Goal: Task Accomplishment & Management: Manage account settings

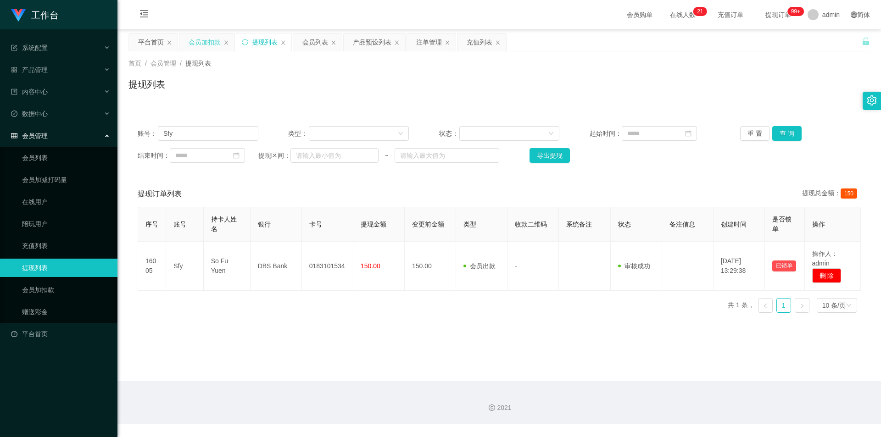
click at [206, 41] on div "会员加扣款" at bounding box center [205, 42] width 32 height 17
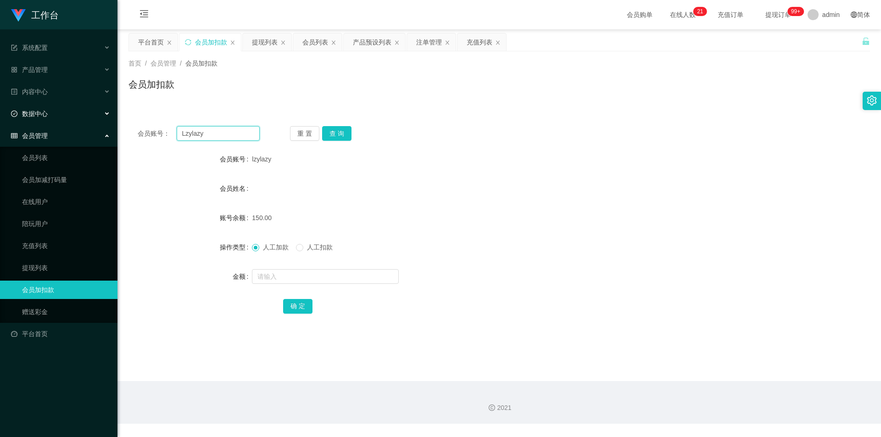
drag, startPoint x: 59, startPoint y: 124, endPoint x: 0, endPoint y: 110, distance: 60.5
click at [0, 110] on section "工作台 系统配置 产品管理 产品列表 产品预设列表 开奖记录 注单管理 即时注单 内容中心 站内信 公告列表 活动列表 数据中心 员工统计 团队统计 会员管理…" at bounding box center [440, 212] width 881 height 424
paste input "85069770"
type input "85069770"
click at [338, 130] on button "查 询" at bounding box center [336, 133] width 29 height 15
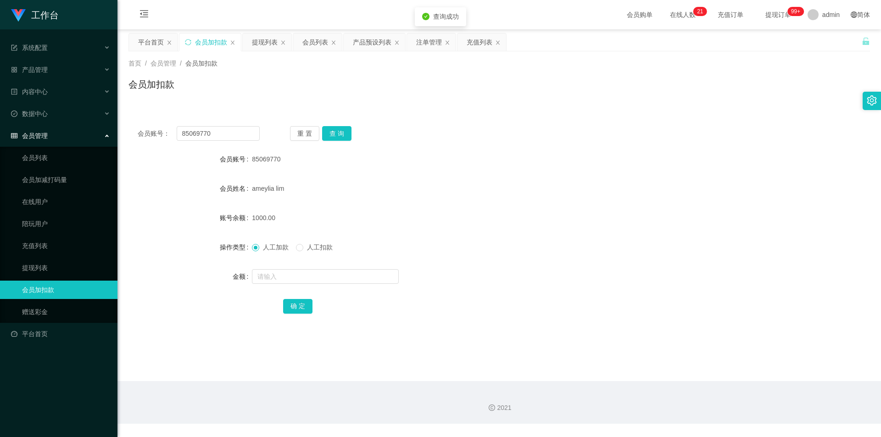
drag, startPoint x: 685, startPoint y: 141, endPoint x: 734, endPoint y: 69, distance: 87.2
click at [693, 136] on div "会员账号： 85069770 重 置 查 询 会员账号 85069770 会员姓名 [PERSON_NAME] 账号余额 1000.00 操作类型 人工加款 …" at bounding box center [500, 226] width 742 height 218
click at [304, 44] on div "会员列表" at bounding box center [316, 42] width 26 height 17
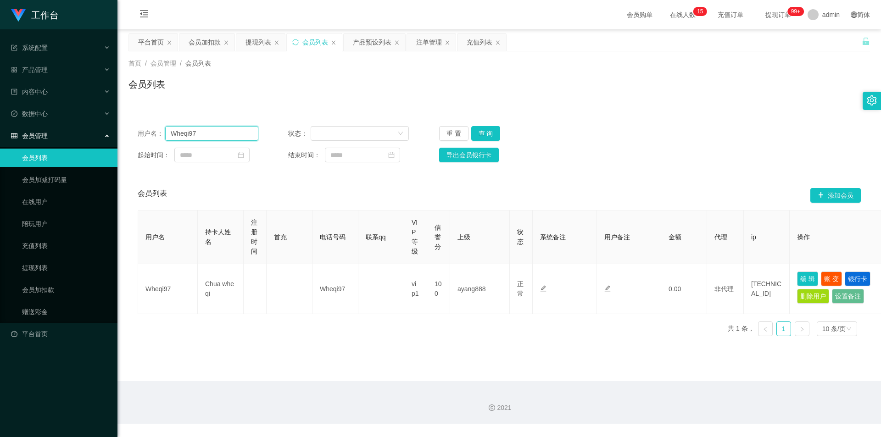
drag, startPoint x: 215, startPoint y: 132, endPoint x: 152, endPoint y: 119, distance: 64.3
click at [0, 108] on section "工作台 系统配置 产品管理 产品列表 产品预设列表 开奖记录 注单管理 即时注单 内容中心 站内信 公告列表 活动列表 数据中心 员工统计 团队统计 会员管理…" at bounding box center [440, 212] width 881 height 424
paste input "85069770"
type input "85069770"
click at [487, 134] on button "查 询" at bounding box center [485, 133] width 29 height 15
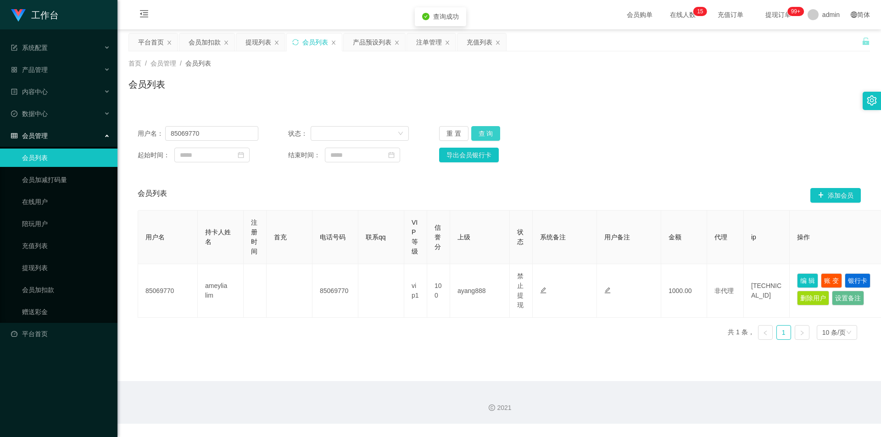
click at [487, 134] on button "查 询" at bounding box center [485, 133] width 29 height 15
click at [720, 107] on div "用户名： 85069770 状态： 重 置 查 询 起始时间： 结束时间： 导出会员银行卡 会员列表 添加会员 用户名 持卡人姓名 注册时间 首充 电话号码 …" at bounding box center [500, 226] width 742 height 241
click at [208, 41] on div "会员加扣款" at bounding box center [205, 42] width 32 height 17
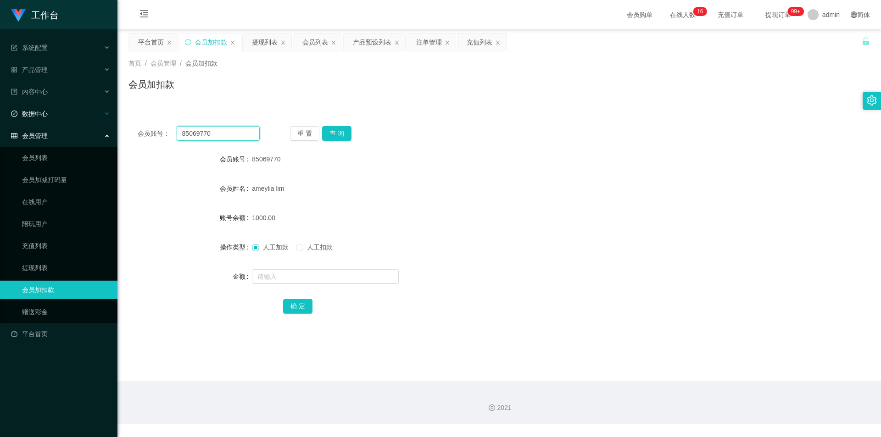
drag, startPoint x: 220, startPoint y: 132, endPoint x: 0, endPoint y: 120, distance: 220.7
click at [0, 120] on section "工作台 系统配置 产品管理 产品列表 产品预设列表 开奖记录 注单管理 即时注单 内容中心 站内信 公告列表 活动列表 数据中心 员工统计 团队统计 会员管理…" at bounding box center [440, 212] width 881 height 424
paste input "Tammygan"
type input "Tammygan"
click at [351, 135] on button "查 询" at bounding box center [336, 133] width 29 height 15
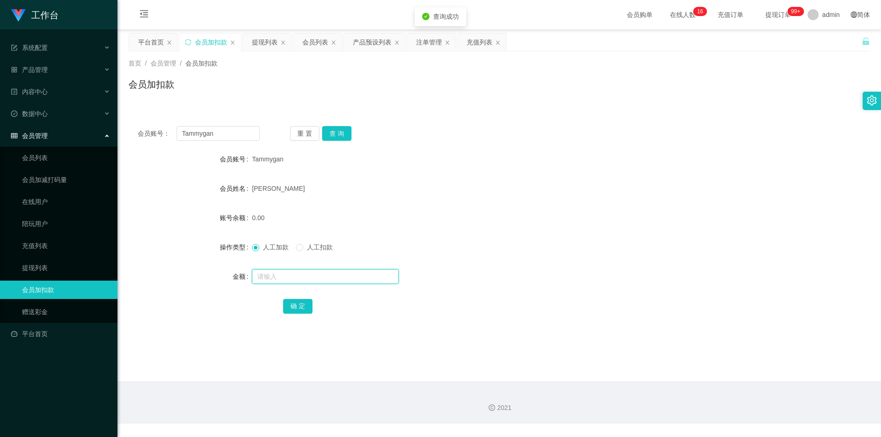
click at [274, 275] on input "text" at bounding box center [325, 276] width 147 height 15
type input "100"
click at [297, 306] on button "确 定" at bounding box center [297, 306] width 29 height 15
click at [639, 197] on div "[PERSON_NAME]" at bounding box center [468, 188] width 433 height 18
drag, startPoint x: 230, startPoint y: 132, endPoint x: 0, endPoint y: 120, distance: 229.4
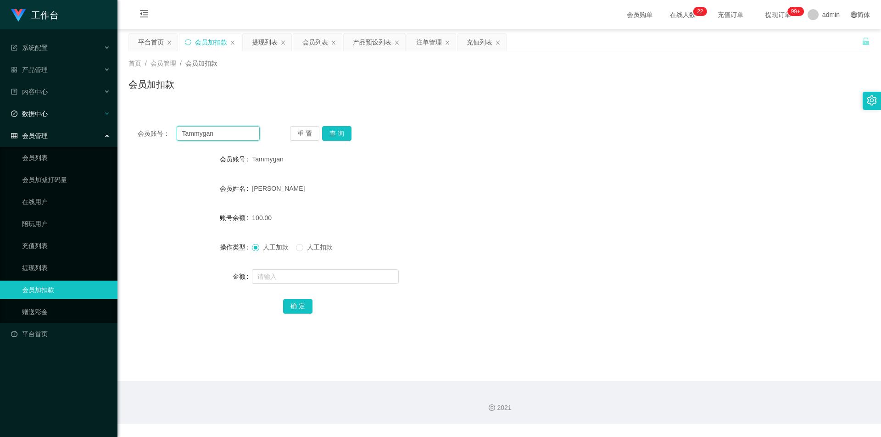
click at [0, 120] on section "工作台 系统配置 产品管理 产品列表 产品预设列表 开奖记录 注单管理 即时注单 内容中心 站内信 公告列表 活动列表 数据中心 员工统计 团队统计 会员管理…" at bounding box center [440, 212] width 881 height 424
paste input "Wheqi97"
type input "Wheqi97"
click at [340, 129] on button "查 询" at bounding box center [336, 133] width 29 height 15
click at [283, 273] on input "text" at bounding box center [325, 276] width 147 height 15
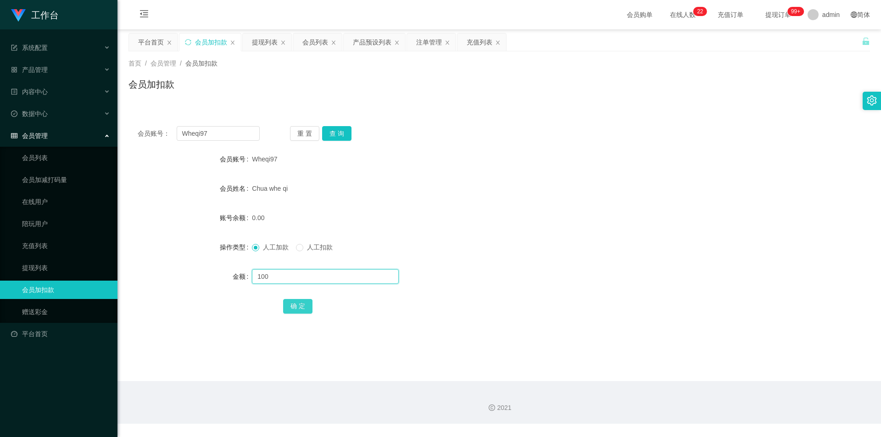
type input "100"
click at [304, 305] on button "确 定" at bounding box center [297, 306] width 29 height 15
click at [616, 243] on div "人工加款 人工扣款" at bounding box center [468, 247] width 433 height 18
drag, startPoint x: 210, startPoint y: 130, endPoint x: 0, endPoint y: 121, distance: 210.5
click at [0, 121] on section "工作台 系统配置 产品管理 产品列表 产品预设列表 开奖记录 注单管理 即时注单 内容中心 站内信 公告列表 活动列表 数据中心 员工统计 团队统计 会员管理…" at bounding box center [440, 212] width 881 height 424
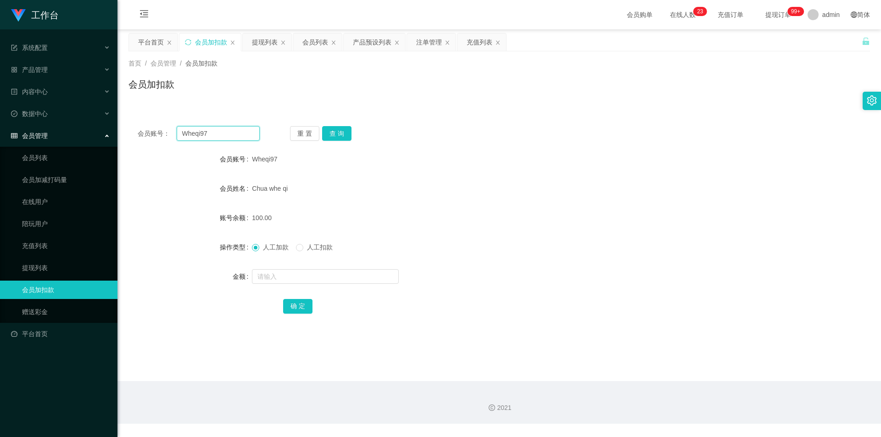
paste input "Sfy"
type input "Sfy"
click at [336, 132] on button "查 询" at bounding box center [336, 133] width 29 height 15
click at [259, 276] on input "text" at bounding box center [325, 276] width 147 height 15
type input "300"
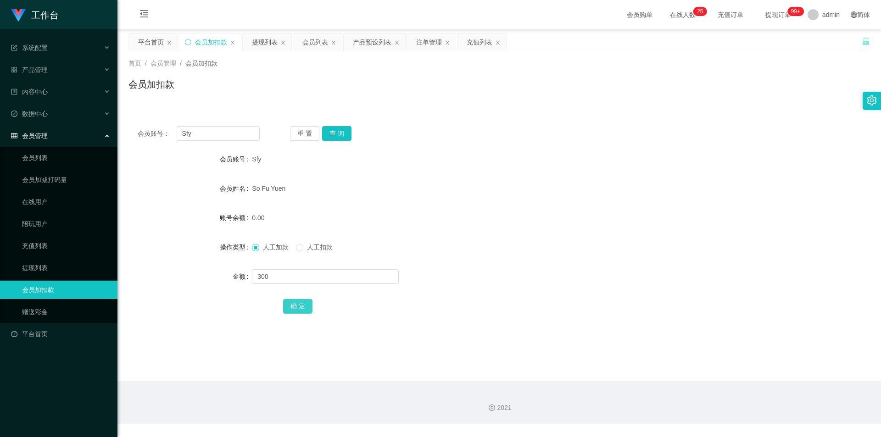
click at [286, 306] on button "确 定" at bounding box center [297, 306] width 29 height 15
click at [690, 177] on form "会员账号 Sfy 会员姓名 So Fu Yuen 账号余额 300.00 操作类型 人工加款 人工扣款 金额 确 定" at bounding box center [500, 232] width 742 height 165
drag, startPoint x: 212, startPoint y: 135, endPoint x: 9, endPoint y: 124, distance: 202.7
click at [9, 124] on section "工作台 系统配置 产品管理 产品列表 产品预设列表 开奖记录 注单管理 即时注单 内容中心 站内信 公告列表 活动列表 数据中心 员工统计 团队统计 会员管理…" at bounding box center [440, 212] width 881 height 424
paste input "Lzylaz"
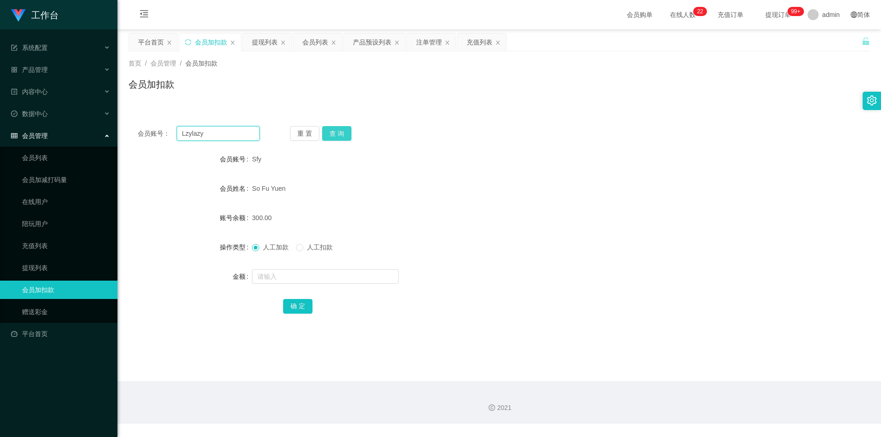
type input "Lzylazy"
click at [336, 133] on button "查 询" at bounding box center [336, 133] width 29 height 15
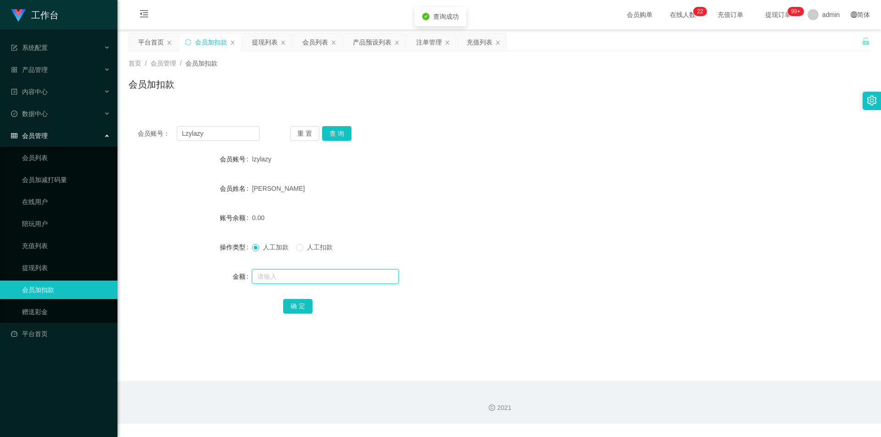
click at [273, 277] on input "text" at bounding box center [325, 276] width 147 height 15
type input "100"
click at [306, 308] on button "确 定" at bounding box center [297, 306] width 29 height 15
click at [524, 167] on div "lzylazy" at bounding box center [468, 159] width 433 height 18
drag, startPoint x: 218, startPoint y: 129, endPoint x: 80, endPoint y: 126, distance: 138.2
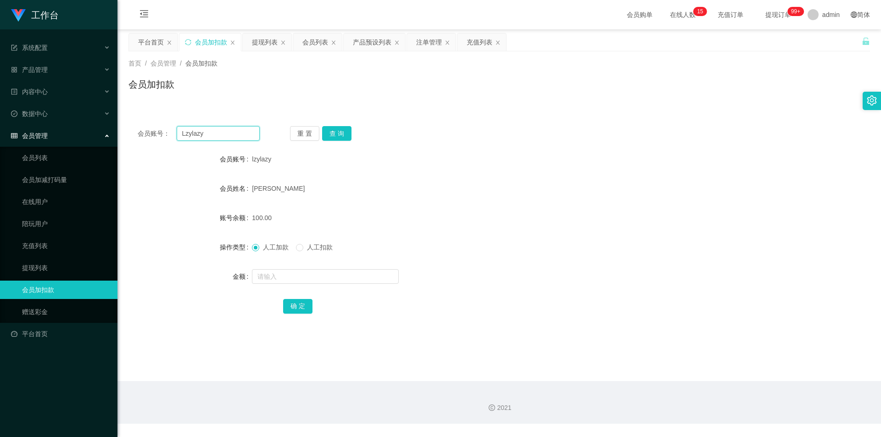
click at [65, 129] on section "工作台 系统配置 产品管理 产品列表 产品预设列表 开奖记录 注单管理 即时注单 内容中心 站内信 公告列表 活动列表 数据中心 员工统计 团队统计 会员管理…" at bounding box center [440, 212] width 881 height 424
click at [334, 136] on button "查 询" at bounding box center [336, 133] width 29 height 15
click at [462, 142] on div "会员账号： Lzylazy 重 置 查 询 会员账号 lzylazy 会员姓名 [PERSON_NAME] 账号余额 100.00 操作类型 人工加款 人工扣…" at bounding box center [500, 226] width 742 height 218
